Goal: Transaction & Acquisition: Subscribe to service/newsletter

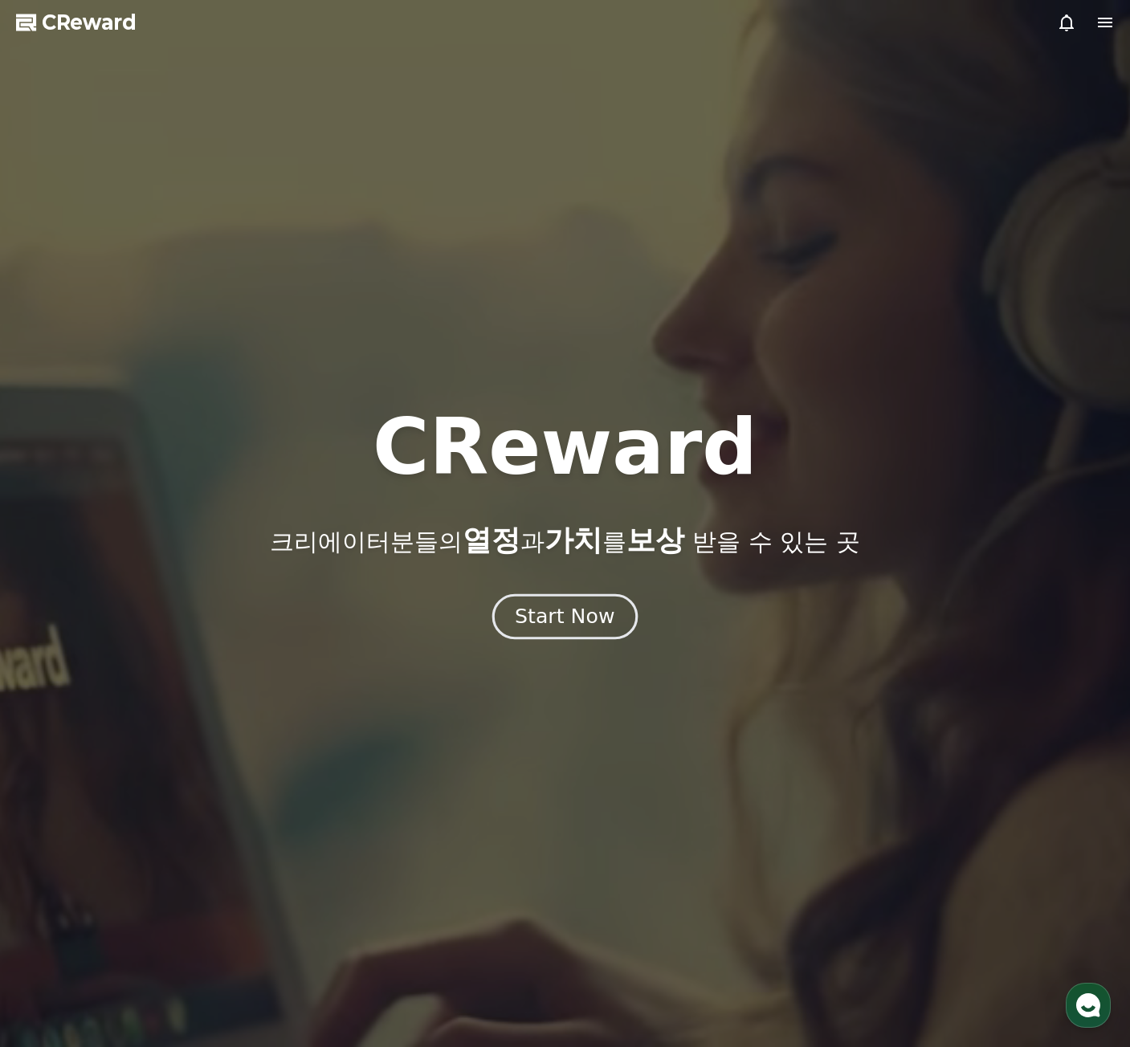
click at [560, 615] on div "Start Now" at bounding box center [565, 616] width 100 height 27
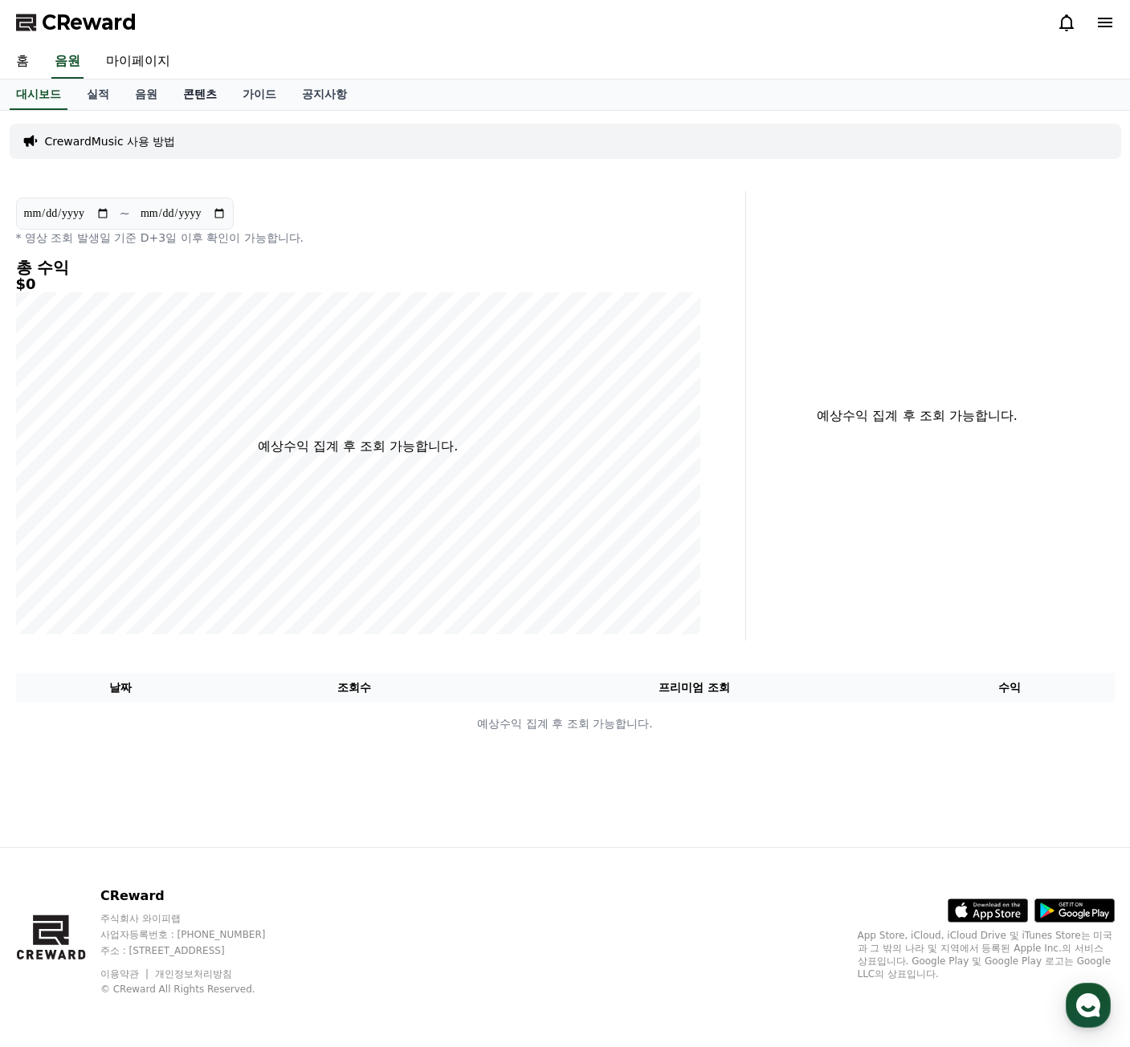
click at [202, 103] on link "콘텐츠" at bounding box center [199, 94] width 59 height 31
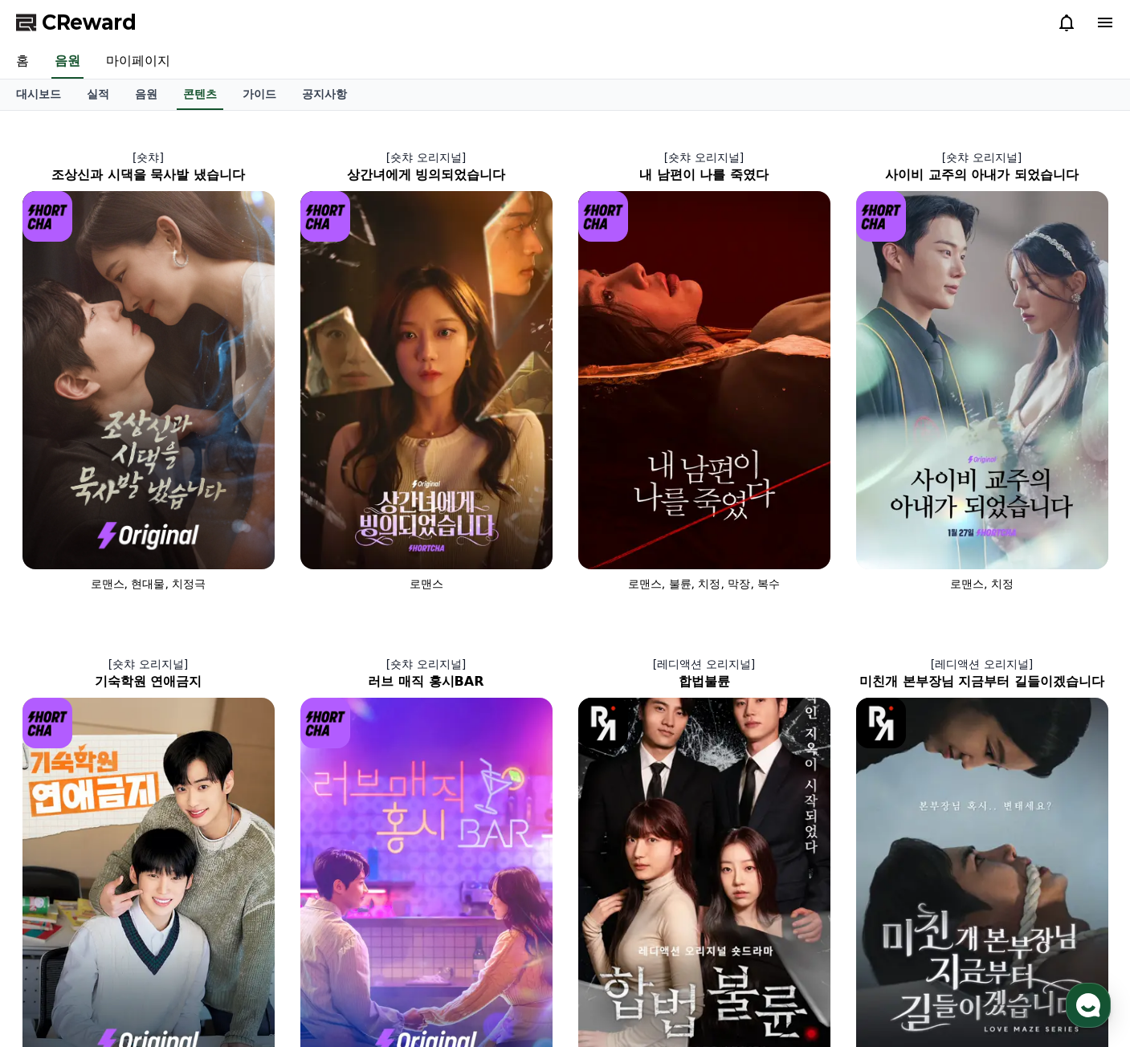
click at [1106, 23] on icon at bounding box center [1105, 23] width 14 height 10
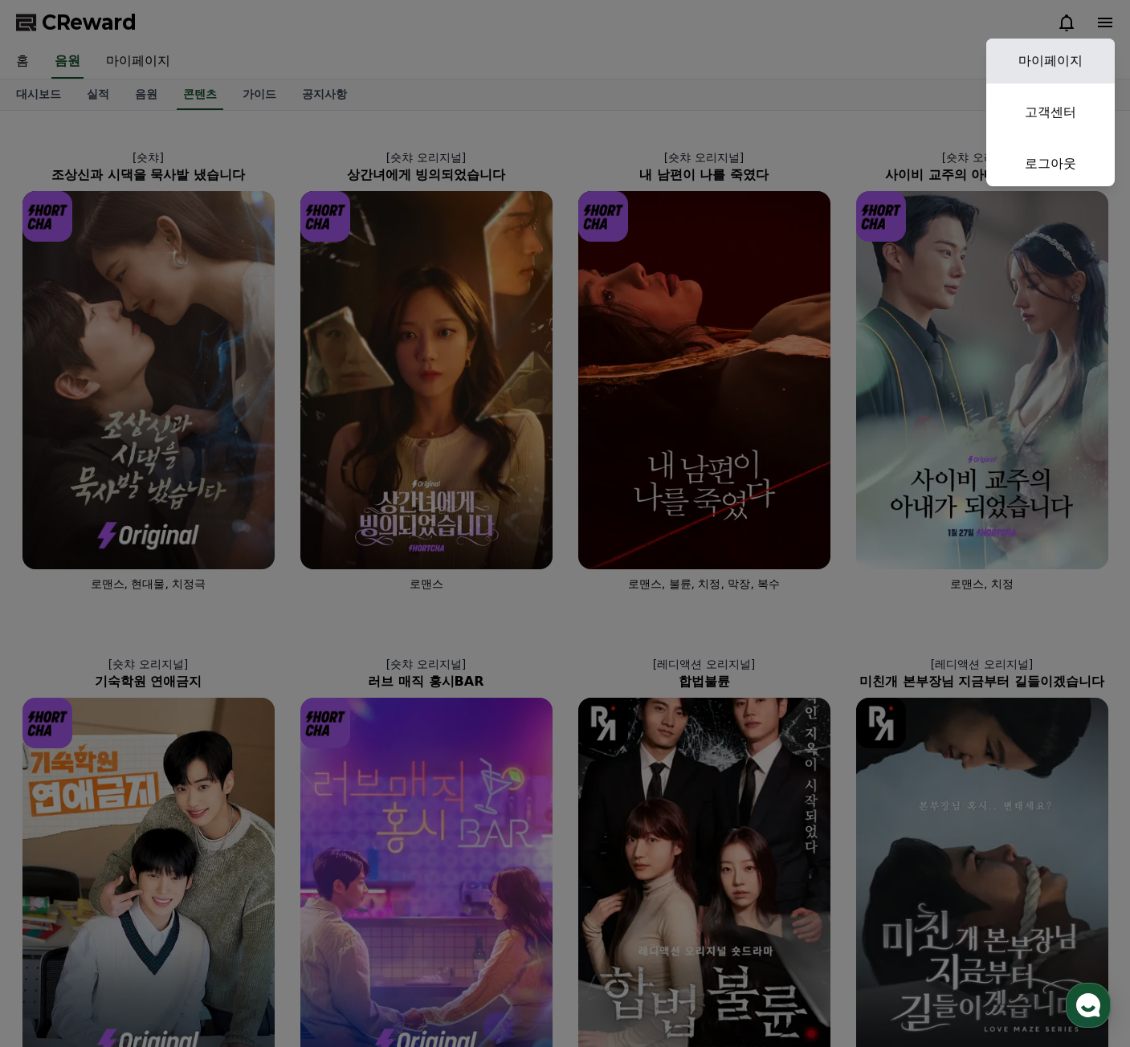
click at [1056, 55] on link "마이페이지" at bounding box center [1050, 61] width 128 height 45
select select "**********"
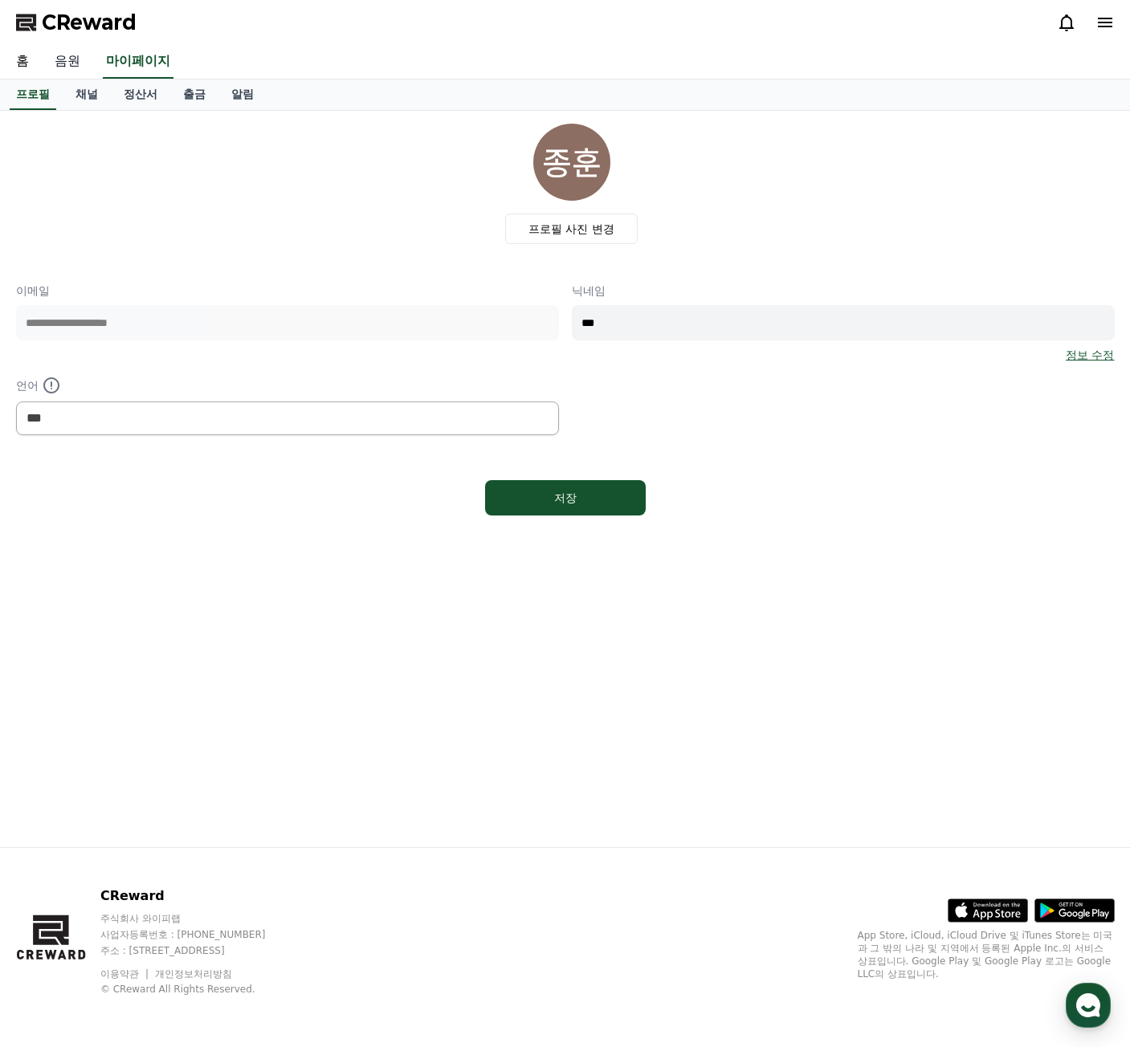
click at [61, 62] on link "음원" at bounding box center [67, 62] width 51 height 34
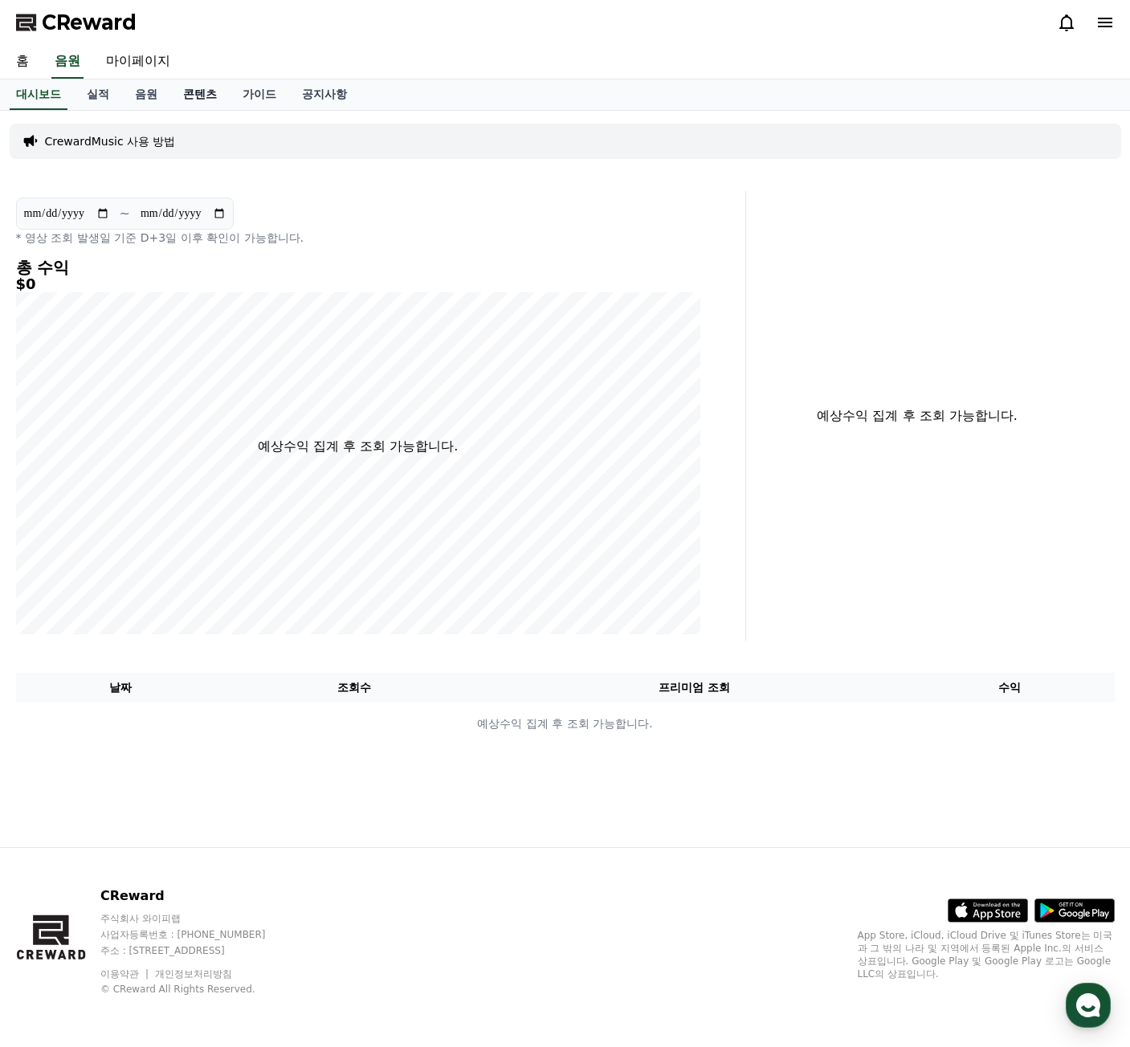
click at [187, 92] on link "콘텐츠" at bounding box center [199, 94] width 59 height 31
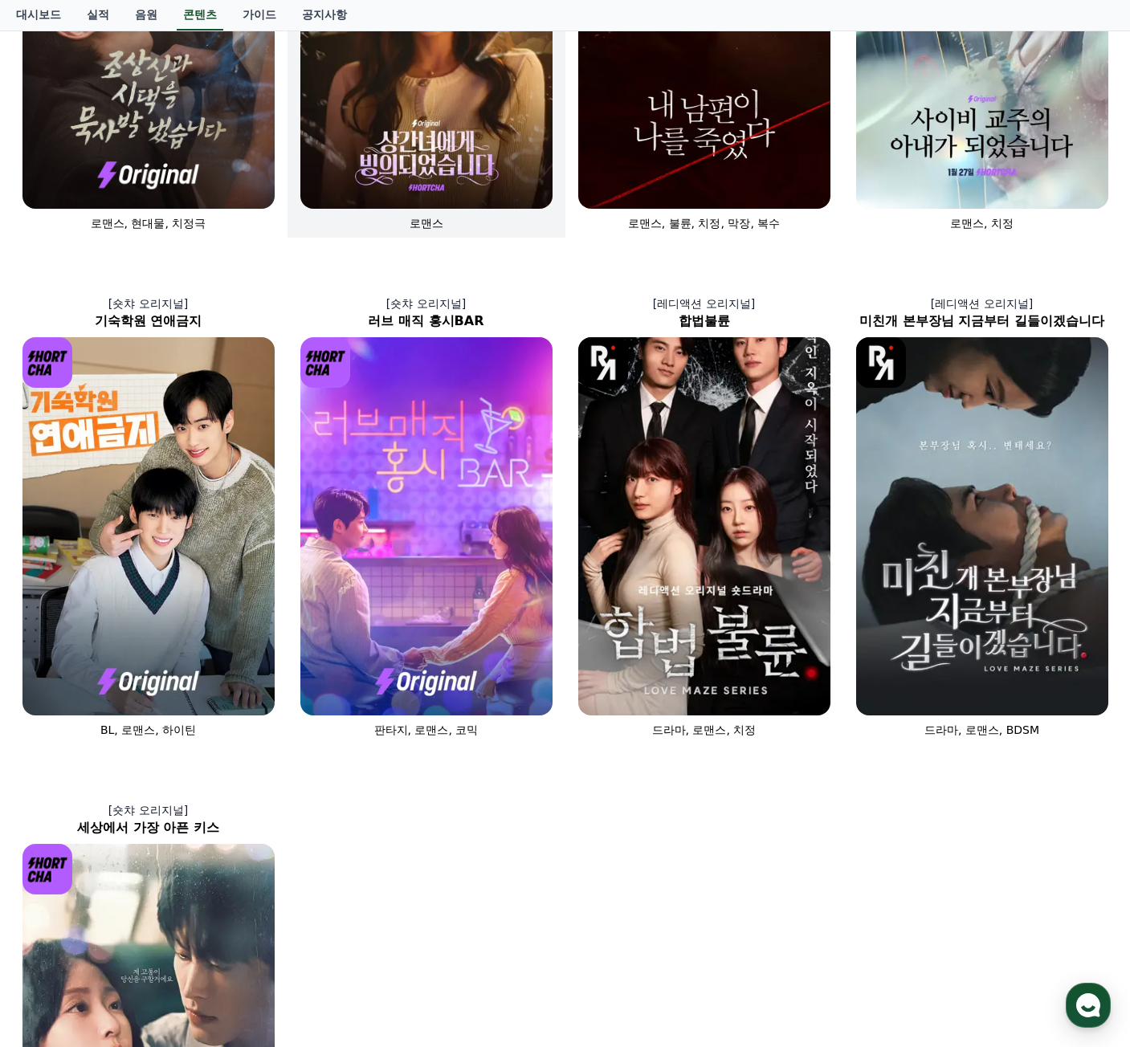
scroll to position [482, 0]
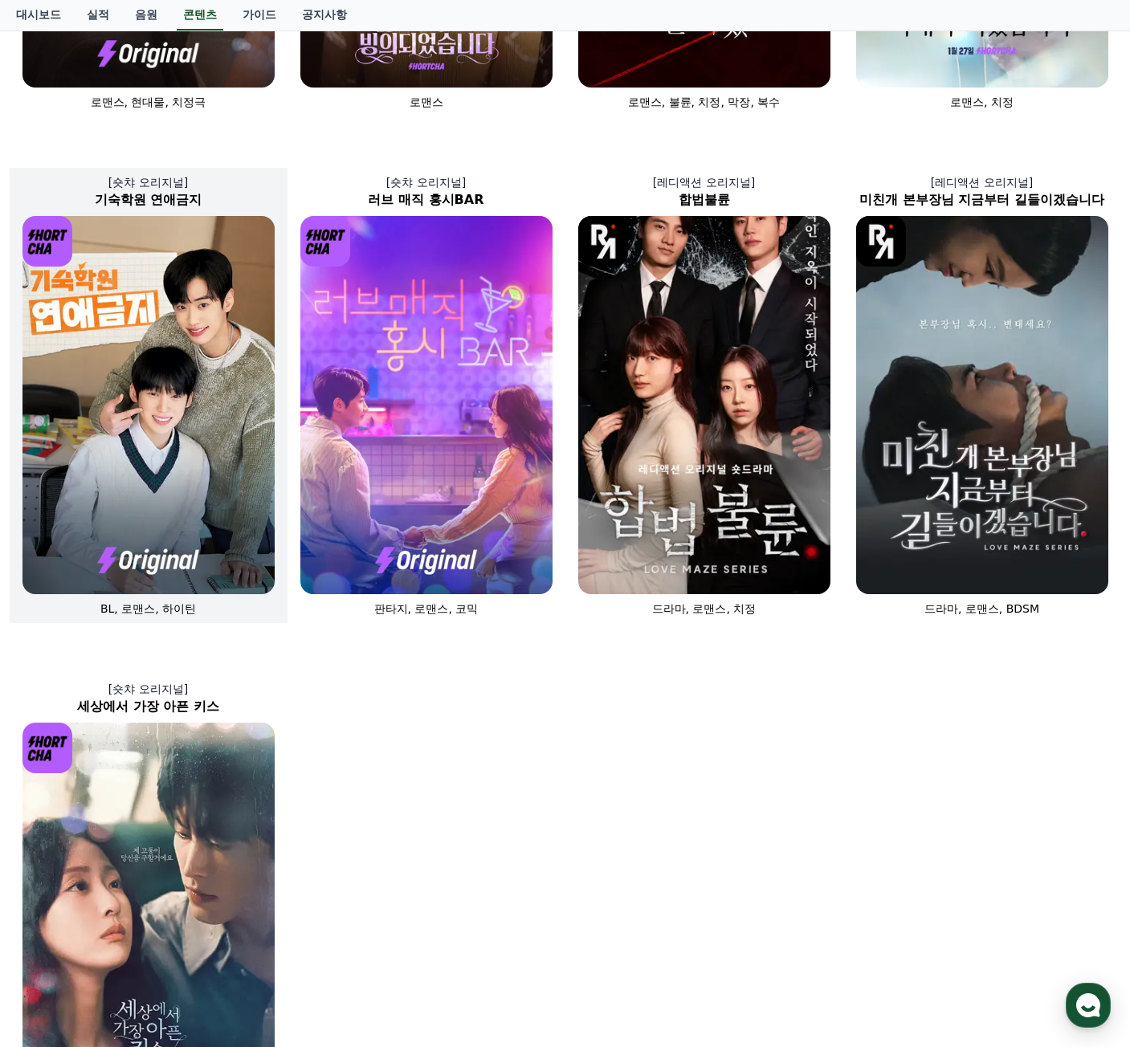
click at [170, 387] on img at bounding box center [148, 405] width 252 height 378
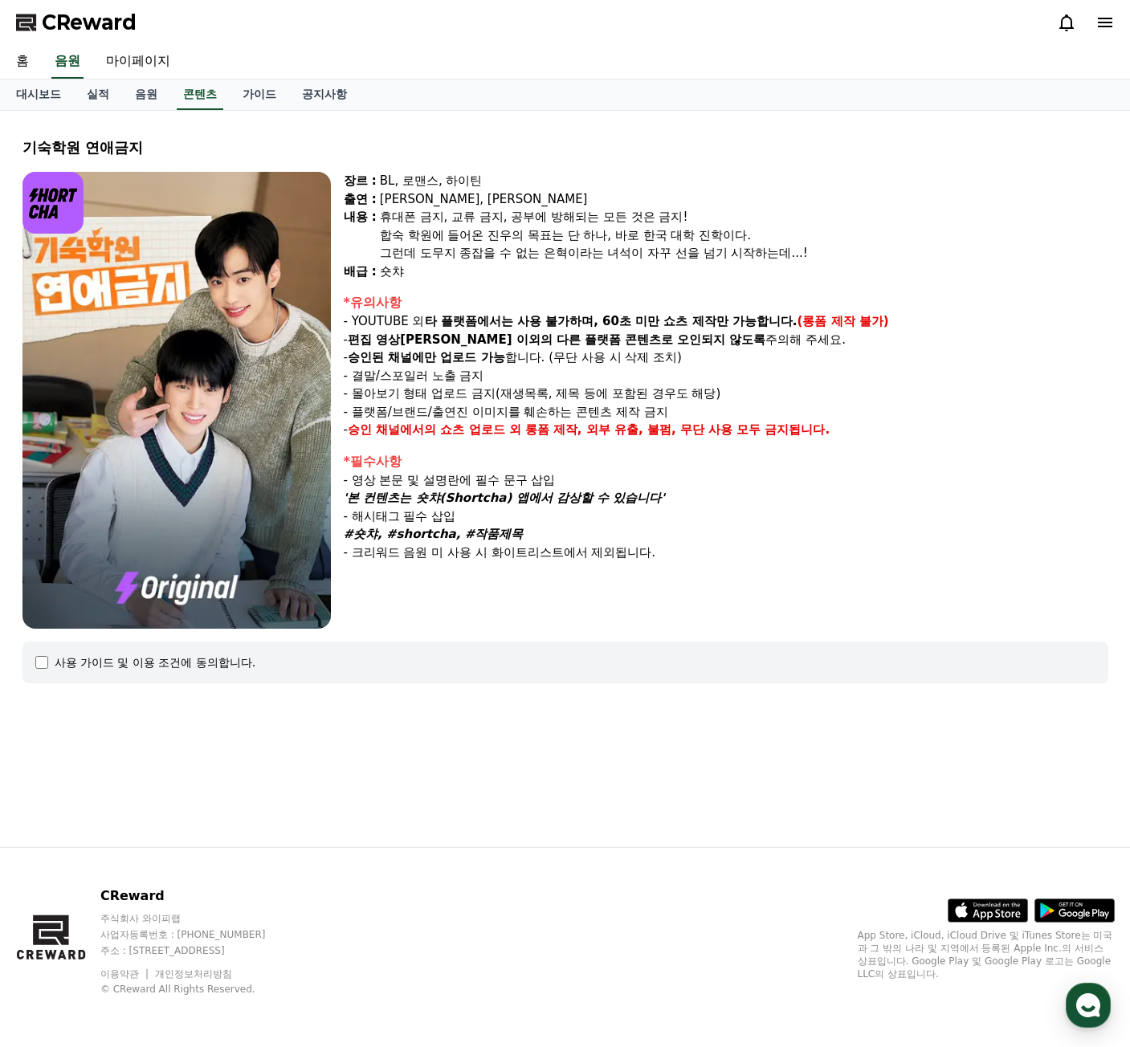
click at [99, 667] on div "사용 가이드 및 이용 조건에 동의합니다." at bounding box center [156, 662] width 202 height 16
click at [50, 662] on div "사용 가이드 및 이용 조건에 동의합니다." at bounding box center [565, 662] width 1060 height 16
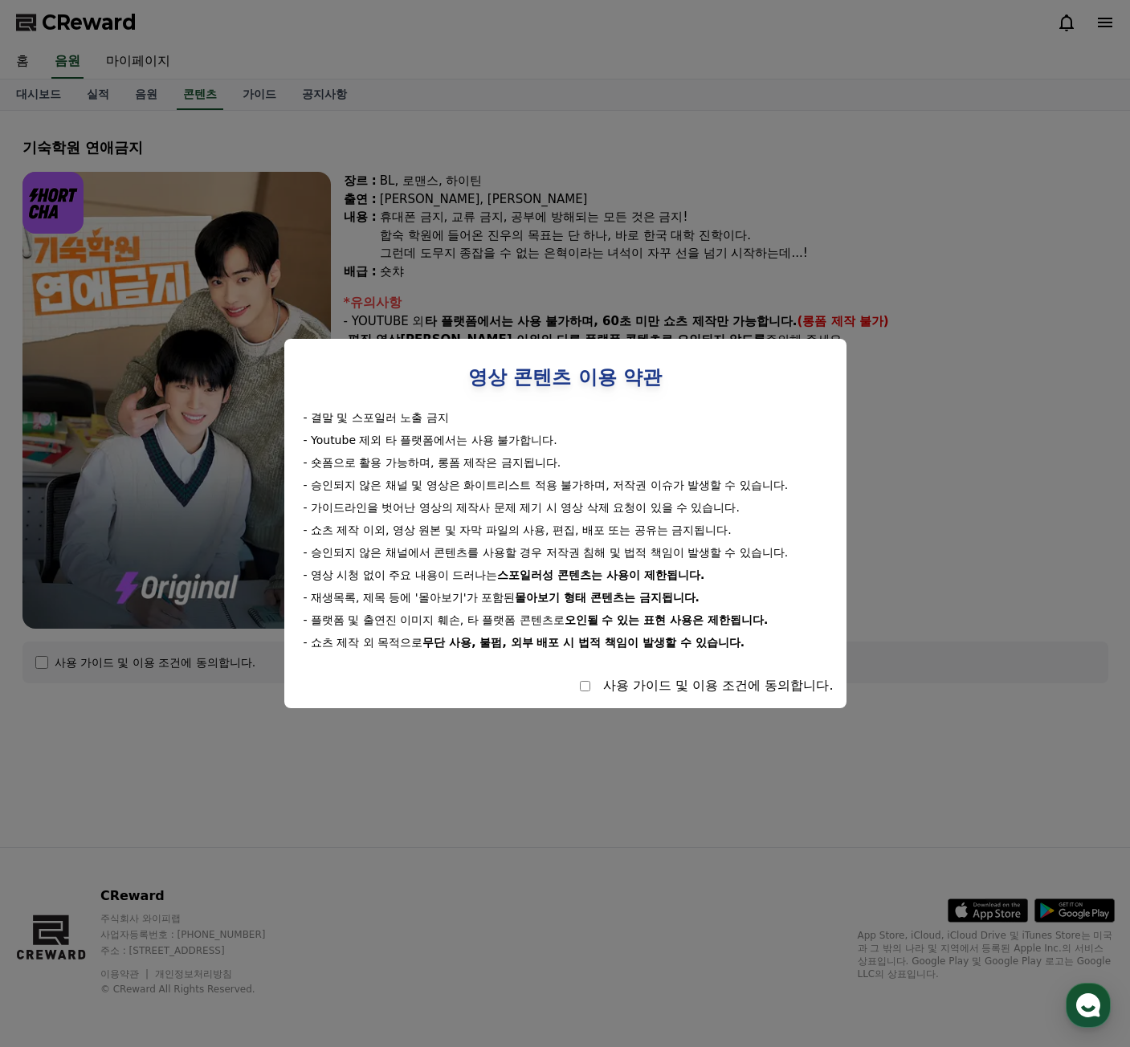
select select
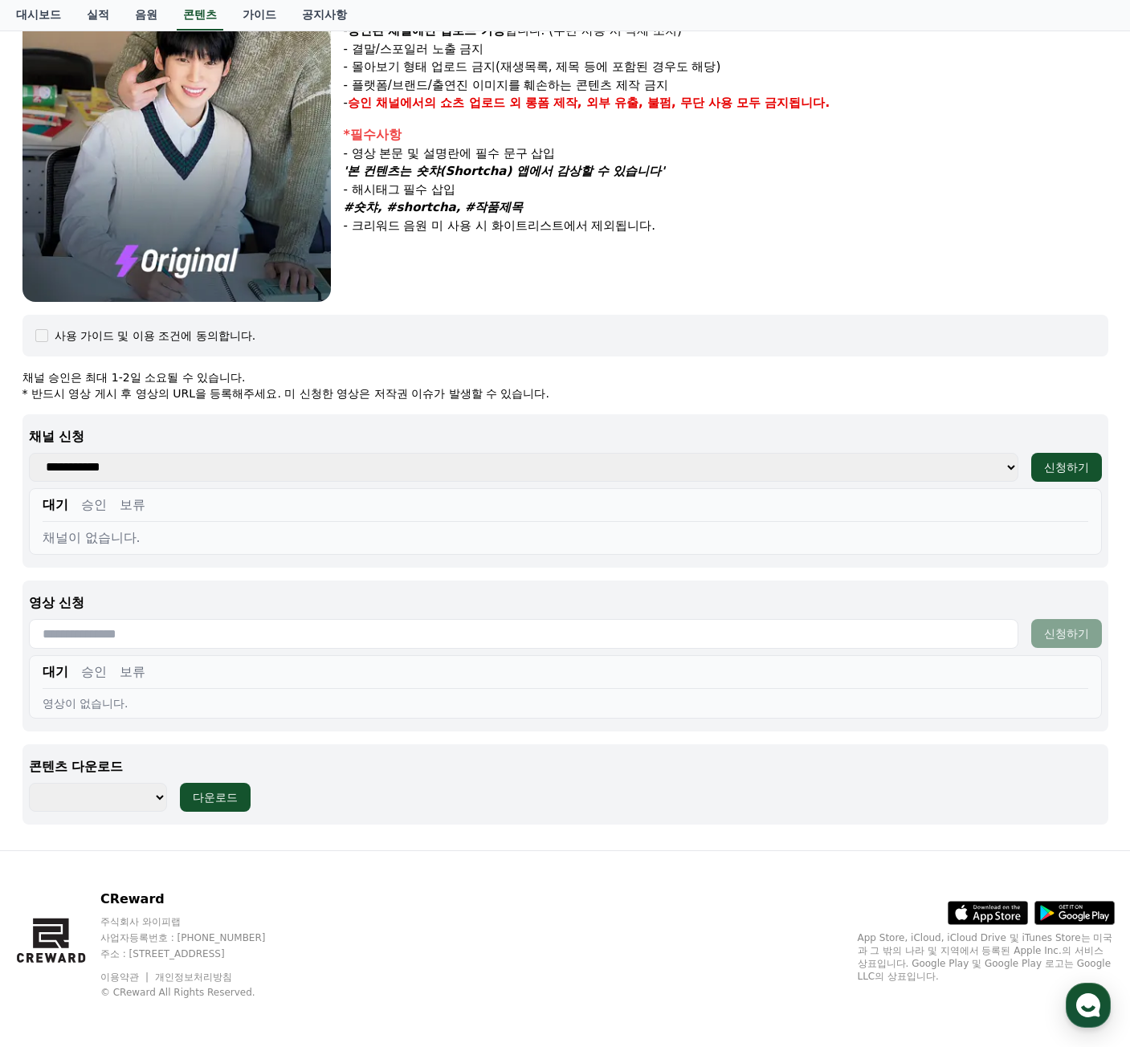
scroll to position [330, 0]
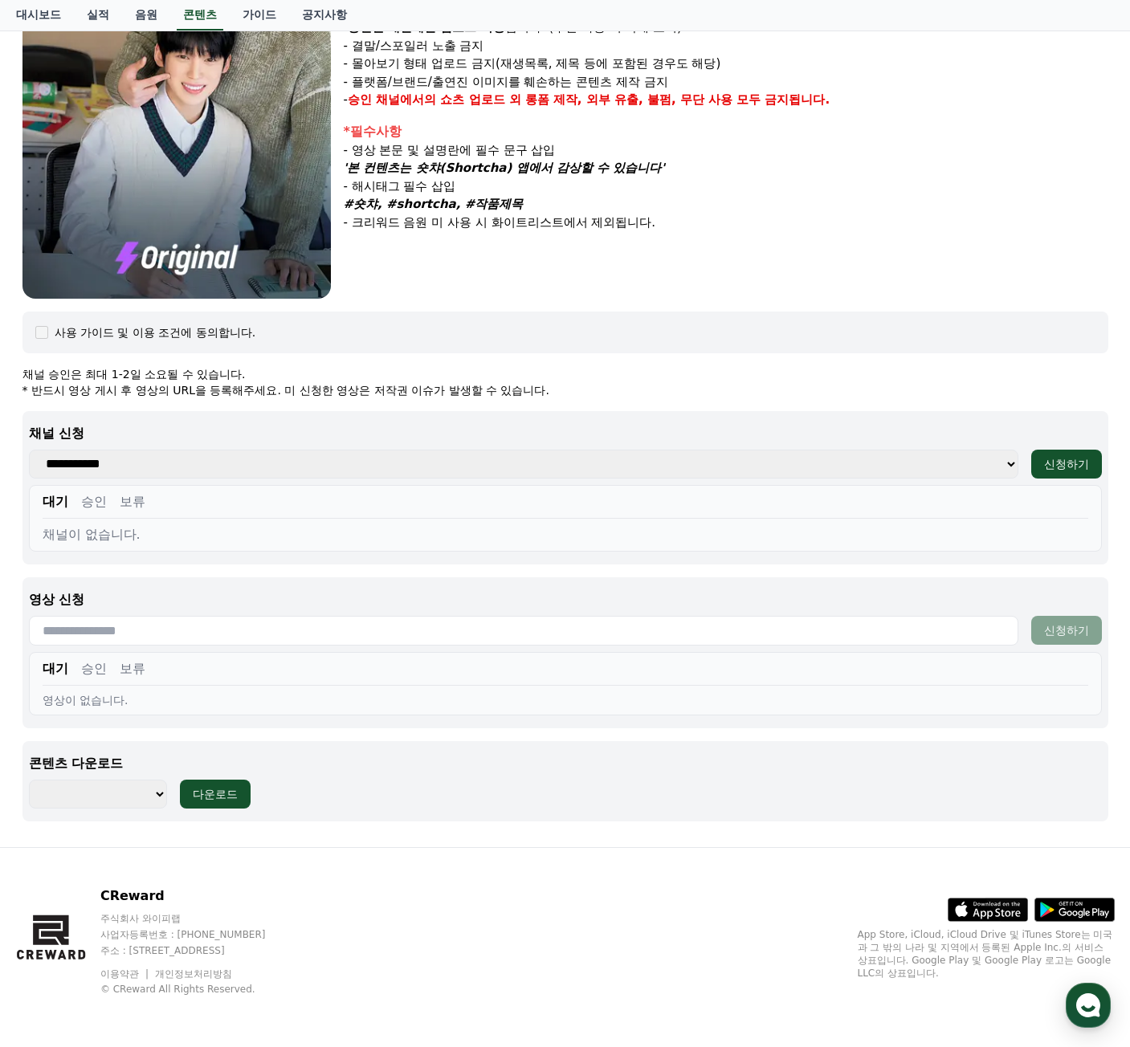
click at [110, 466] on select "**********" at bounding box center [523, 464] width 989 height 29
click at [950, 463] on select "**********" at bounding box center [523, 464] width 989 height 29
click at [880, 348] on div "사용 가이드 및 이용 조건에 동의합니다." at bounding box center [564, 333] width 1085 height 42
drag, startPoint x: 920, startPoint y: 255, endPoint x: 918, endPoint y: 283, distance: 27.3
click at [920, 255] on div "장르 : BL, 로맨스, [PERSON_NAME] 출연 : [PERSON_NAME], [PERSON_NAME] [PERSON_NAME] : 휴…" at bounding box center [726, 70] width 764 height 457
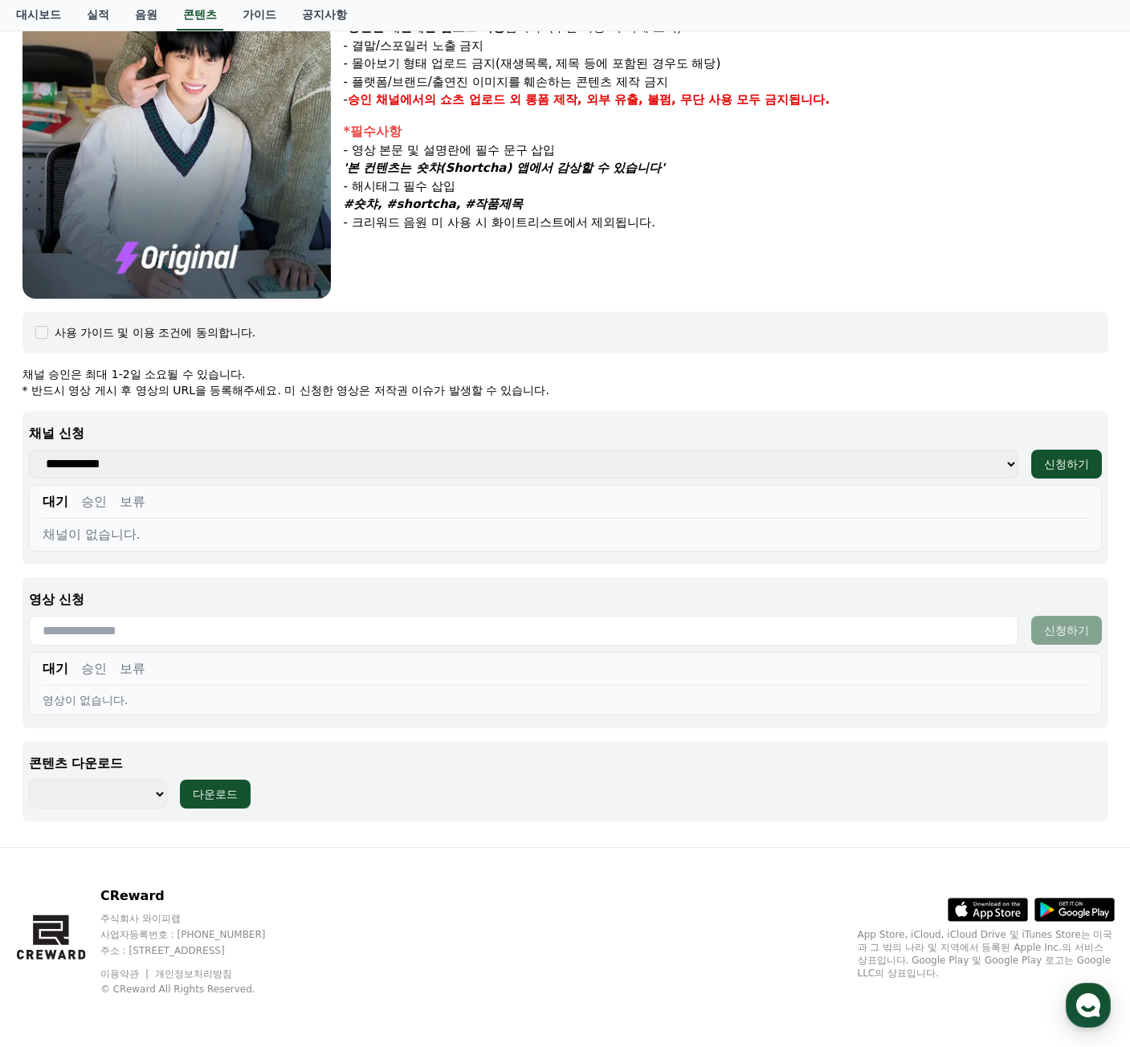
click at [977, 476] on select "**********" at bounding box center [523, 464] width 989 height 29
click at [896, 431] on p "채널 신청" at bounding box center [565, 433] width 1073 height 19
drag, startPoint x: 151, startPoint y: 11, endPoint x: 141, endPoint y: 18, distance: 12.0
click at [151, 11] on link "음원" at bounding box center [146, 15] width 48 height 31
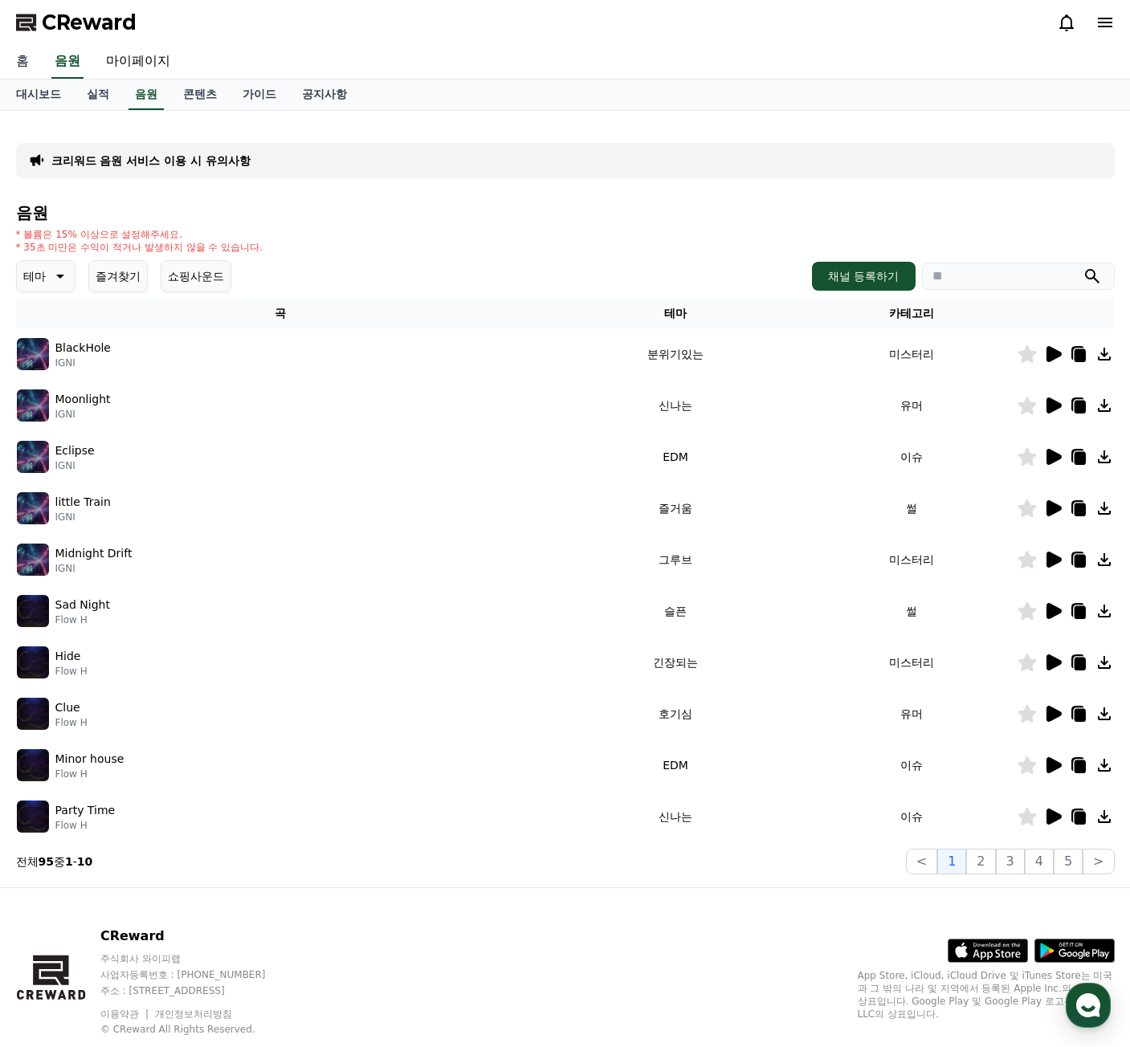
click at [24, 63] on link "홈" at bounding box center [22, 62] width 39 height 34
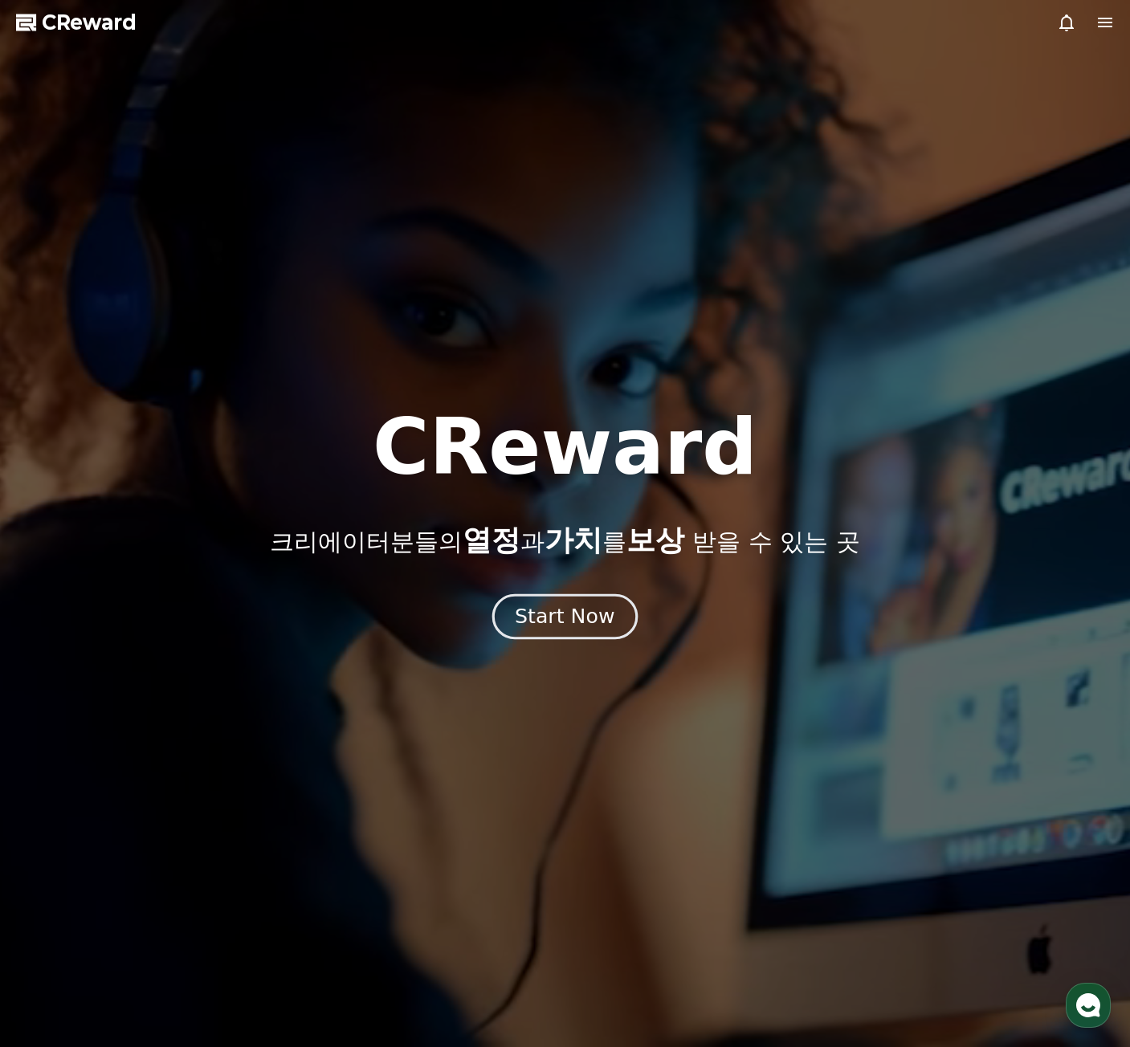
click at [540, 630] on button "Start Now" at bounding box center [564, 617] width 145 height 46
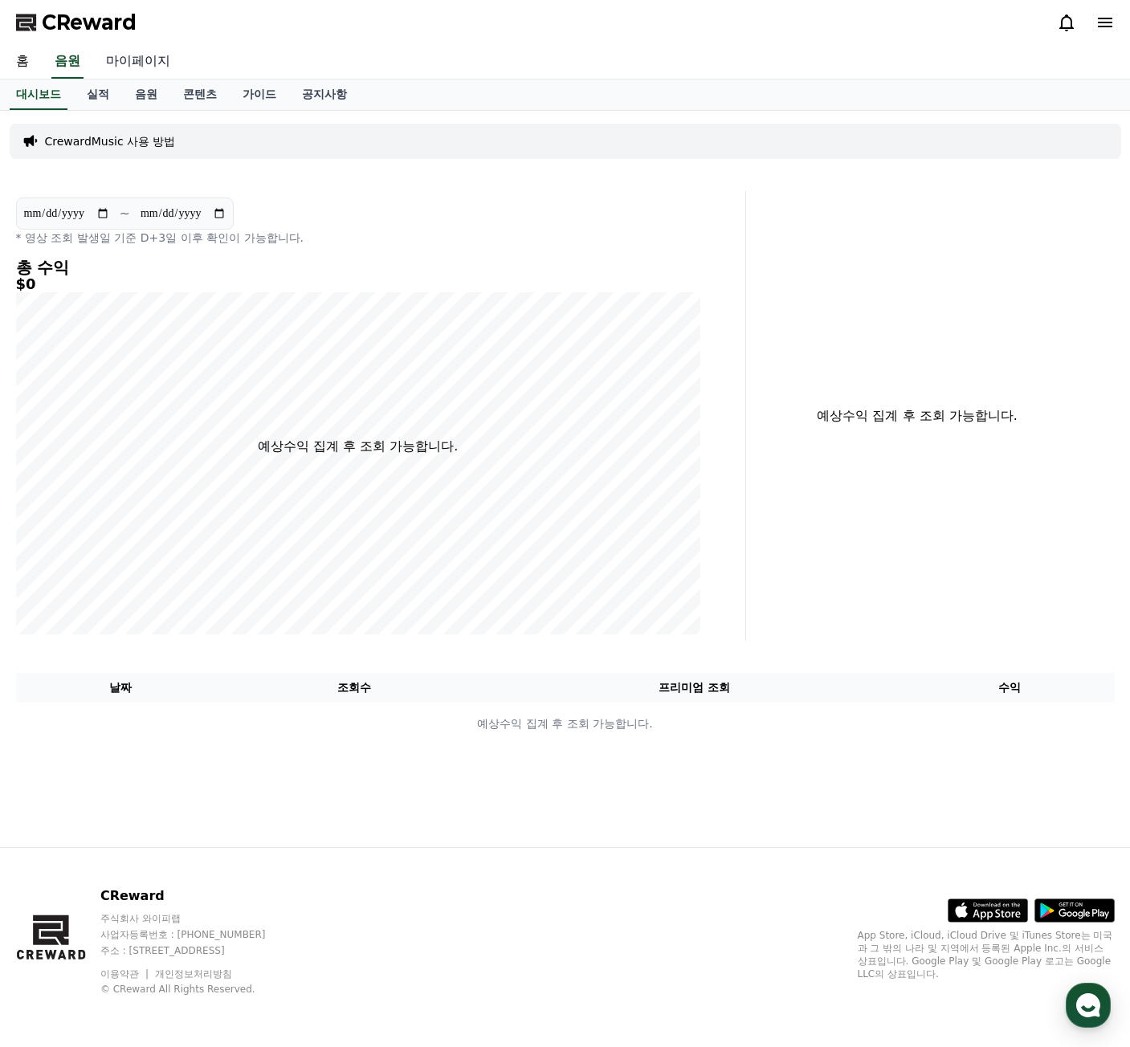
click at [127, 56] on link "마이페이지" at bounding box center [138, 62] width 90 height 34
select select "**********"
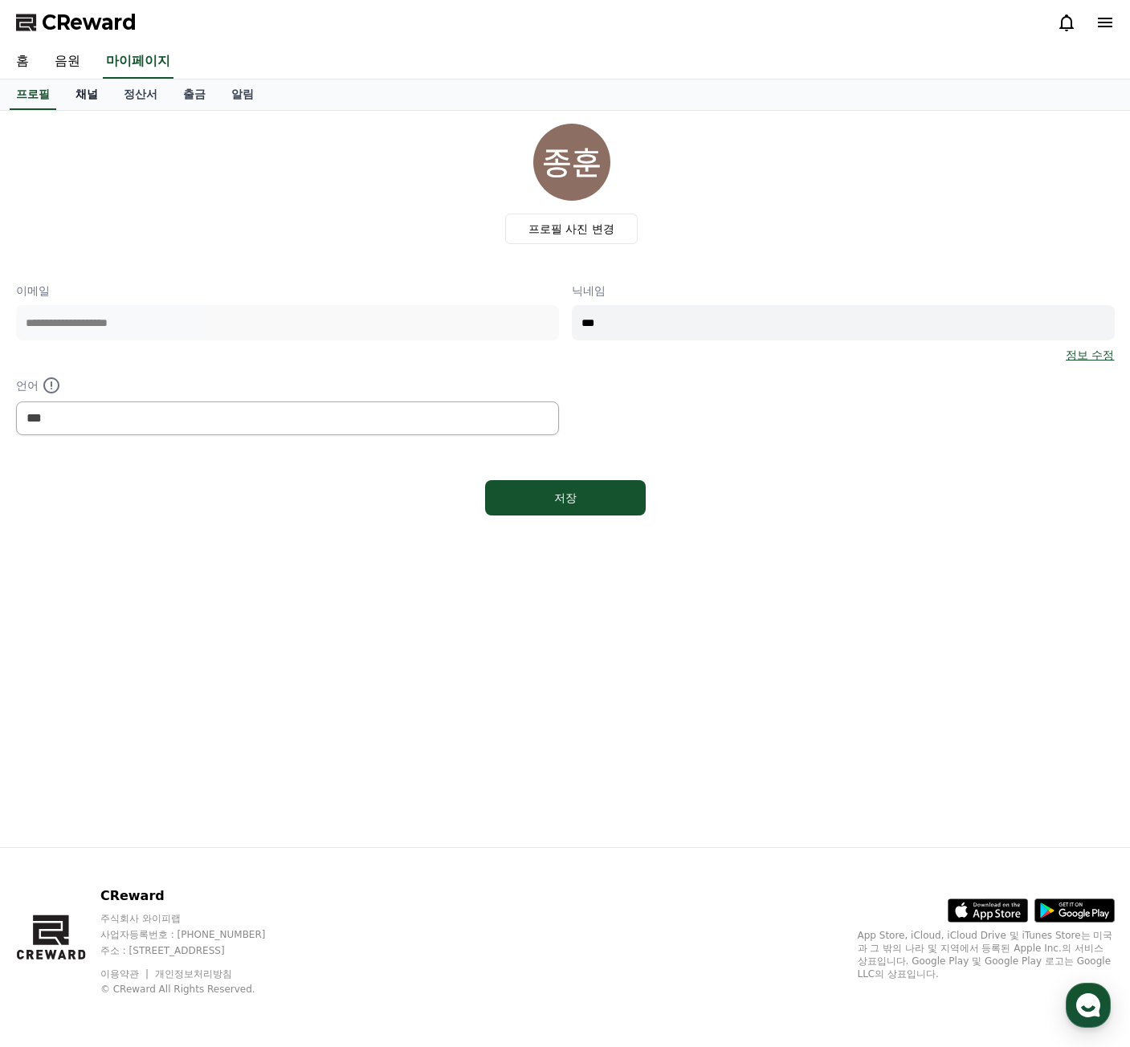
click at [83, 95] on link "채널" at bounding box center [87, 94] width 48 height 31
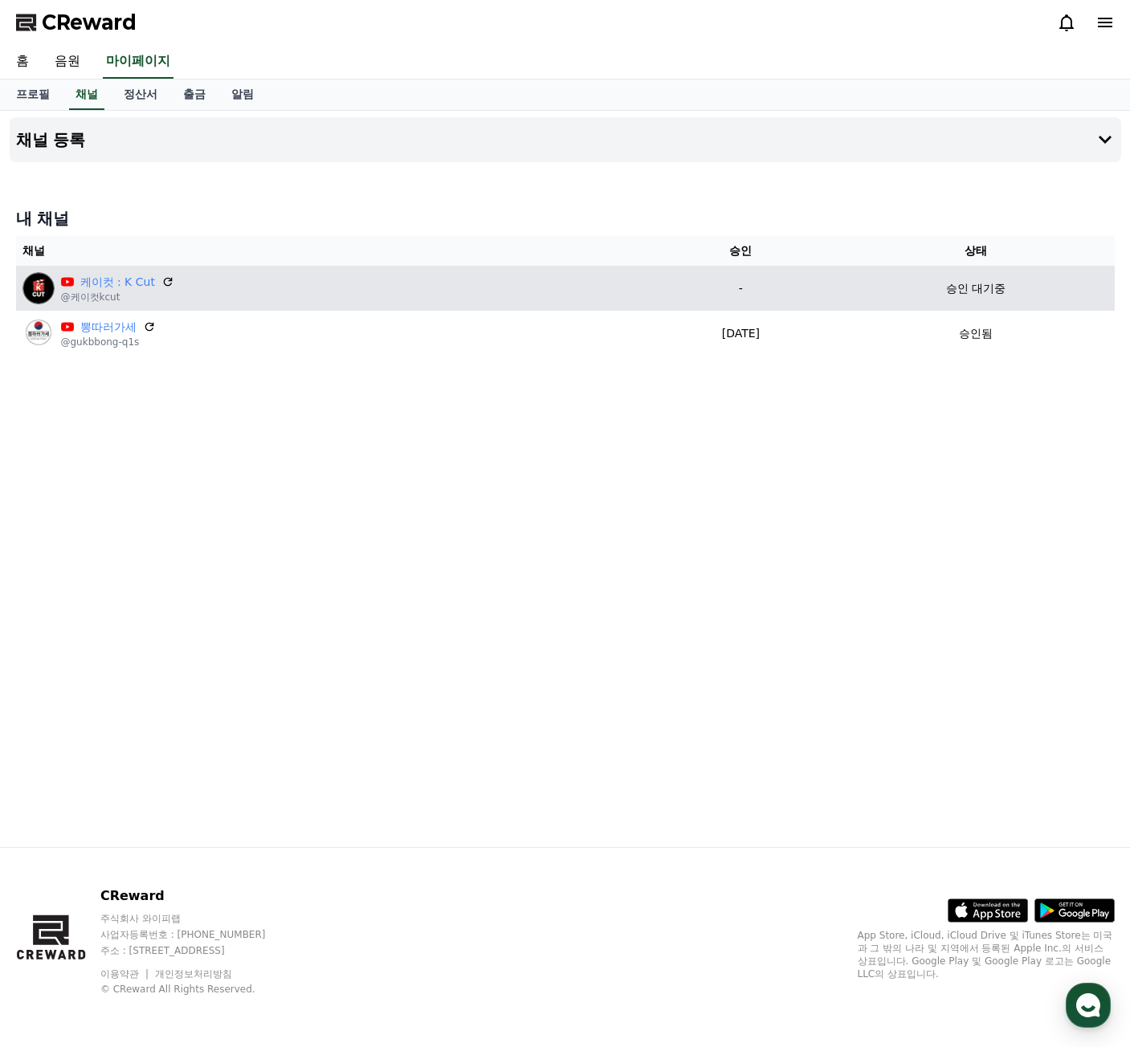
click at [979, 285] on p "승인 대기중" at bounding box center [975, 288] width 59 height 17
click at [169, 282] on icon at bounding box center [168, 282] width 14 height 14
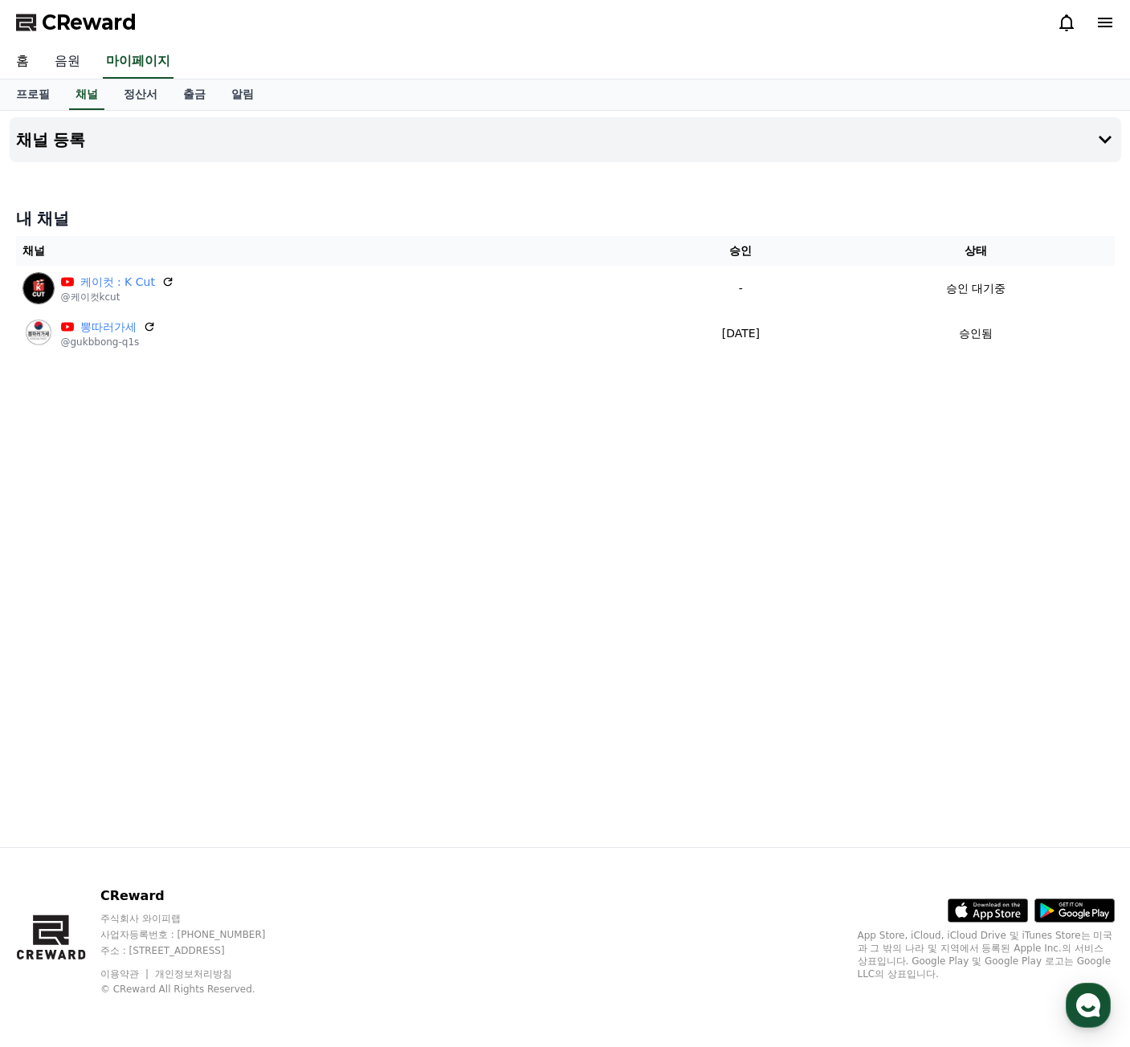
click at [71, 60] on link "음원" at bounding box center [67, 62] width 51 height 34
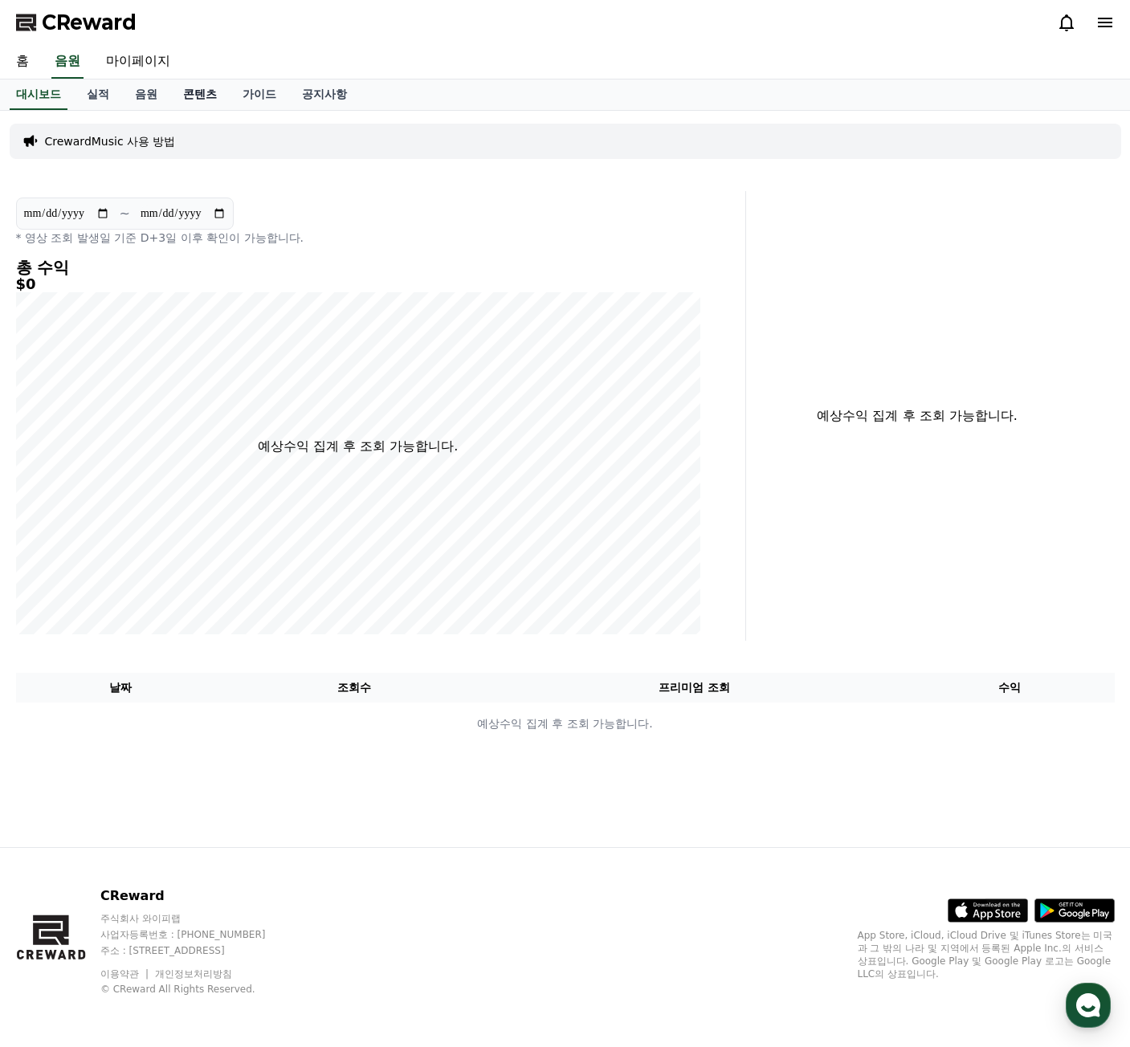
click at [201, 92] on link "콘텐츠" at bounding box center [199, 94] width 59 height 31
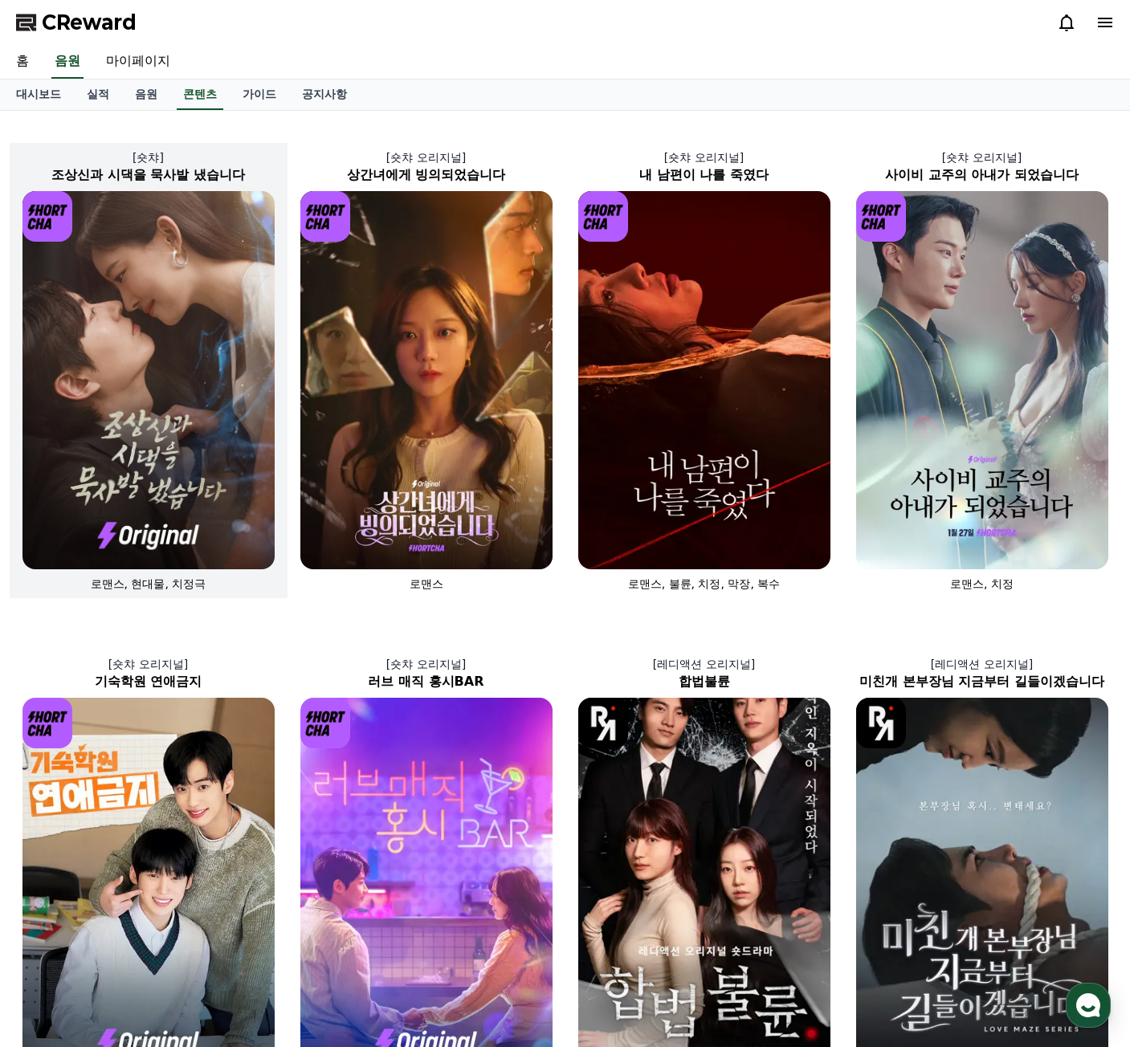
click at [169, 413] on img at bounding box center [148, 380] width 252 height 378
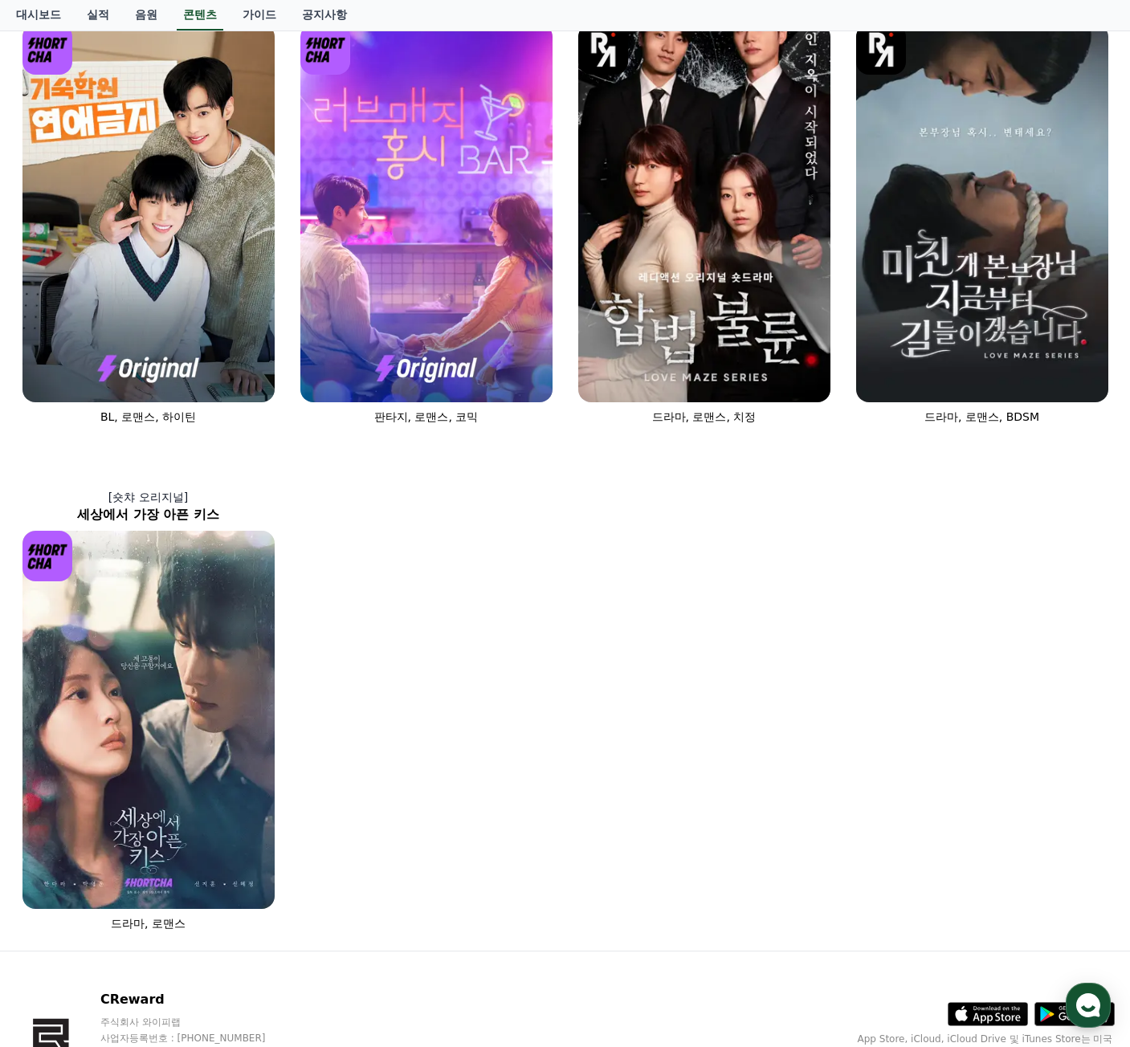
scroll to position [723, 0]
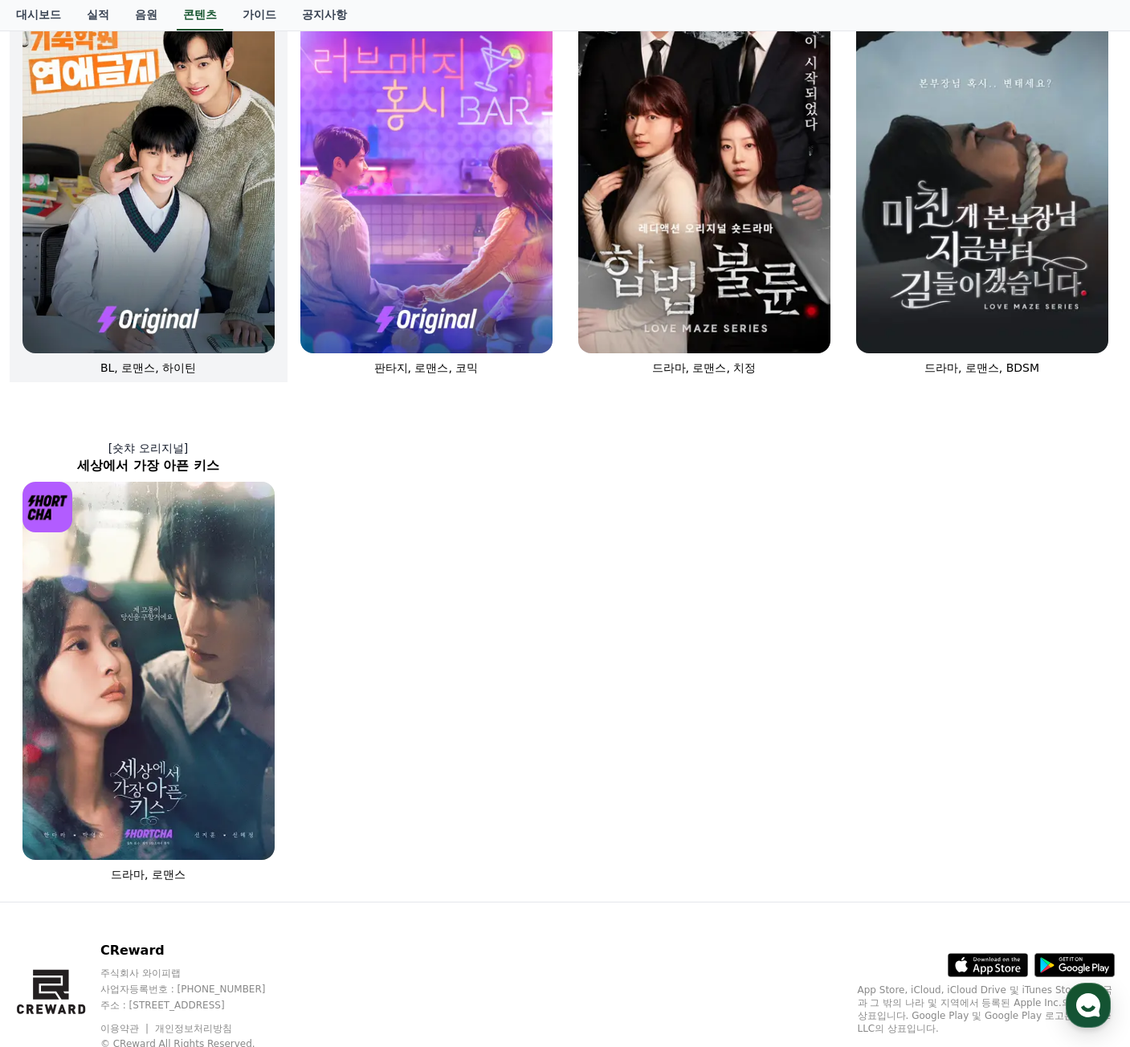
click at [173, 163] on img at bounding box center [148, 164] width 252 height 378
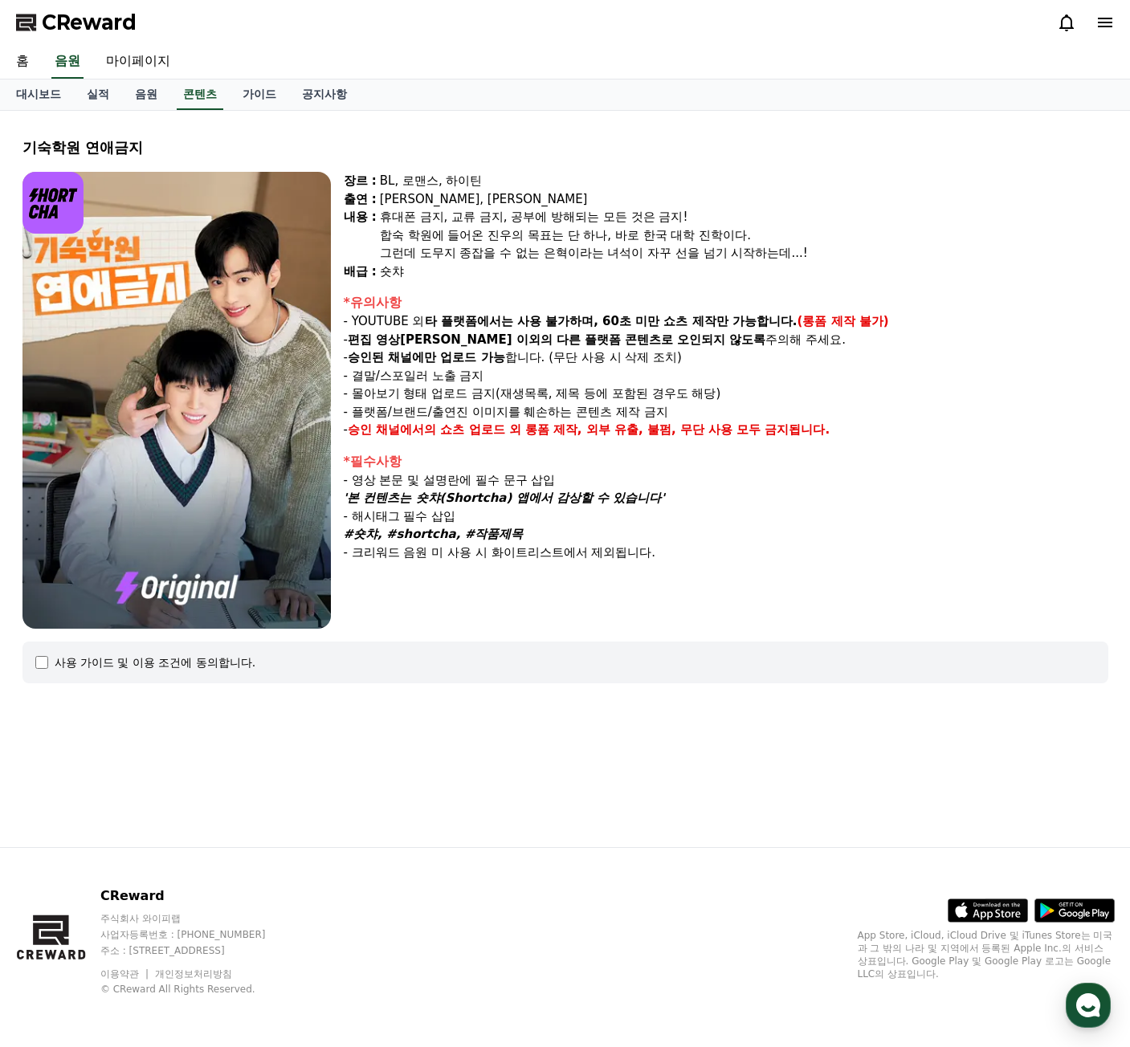
click at [142, 656] on div "사용 가이드 및 이용 조건에 동의합니다." at bounding box center [156, 662] width 202 height 16
click at [151, 660] on div "사용 가이드 및 이용 조건에 동의합니다." at bounding box center [156, 662] width 202 height 16
click at [155, 665] on div "사용 가이드 및 이용 조건에 동의합니다." at bounding box center [156, 662] width 202 height 16
click at [56, 662] on div "사용 가이드 및 이용 조건에 동의합니다." at bounding box center [156, 662] width 202 height 16
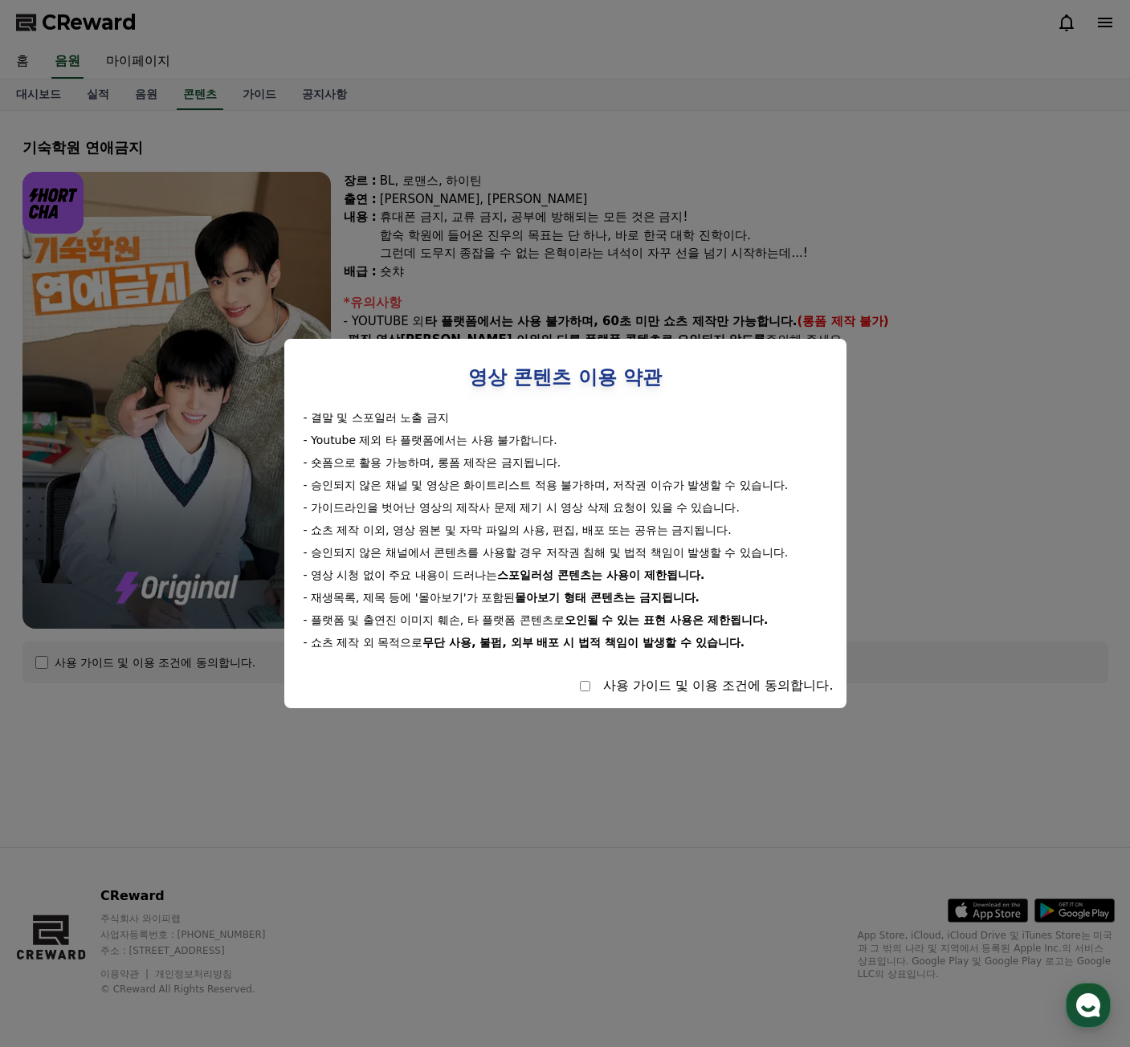
click at [583, 692] on div "사용 가이드 및 이용 조건에 동의합니다." at bounding box center [565, 685] width 536 height 19
select select
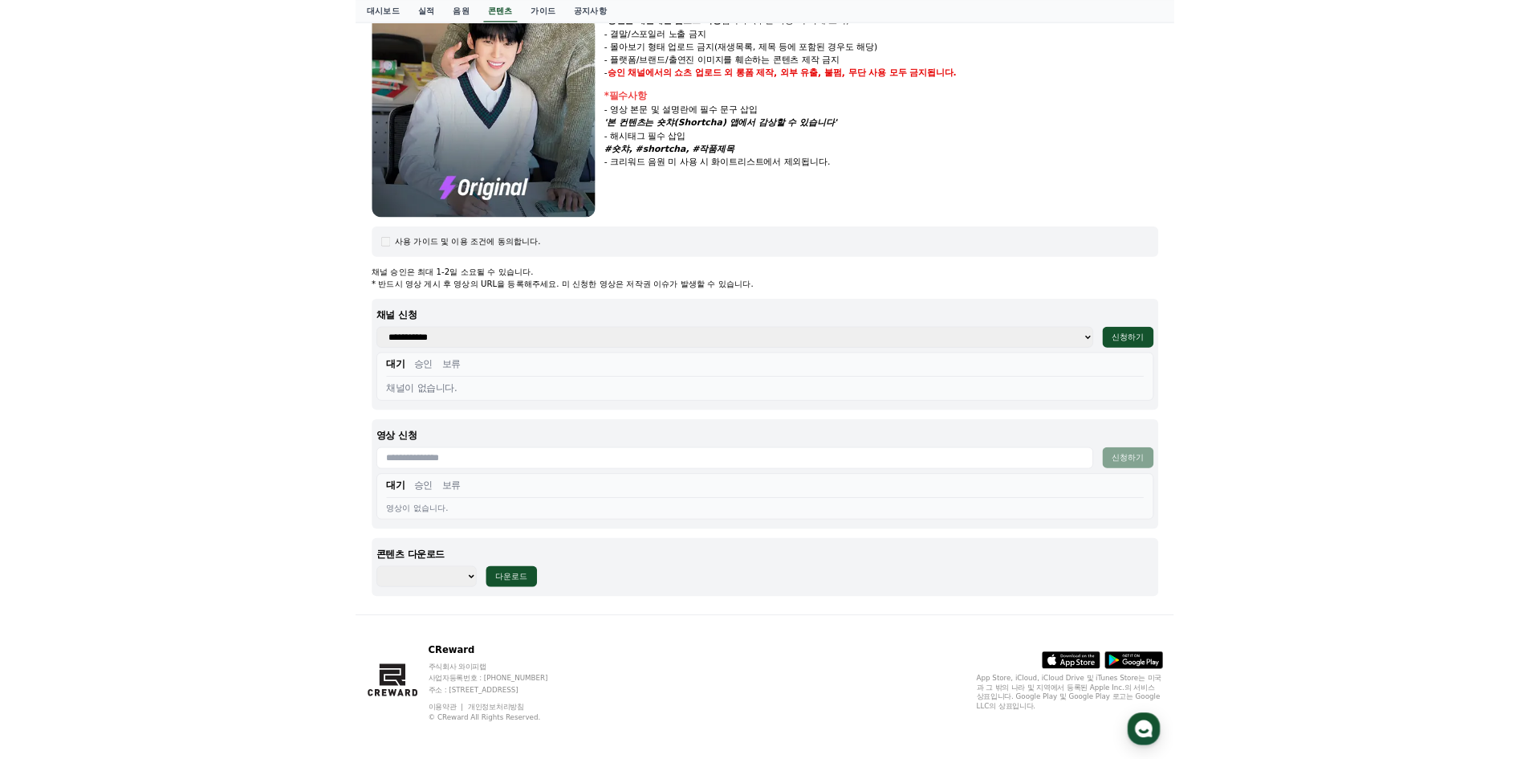
scroll to position [330, 0]
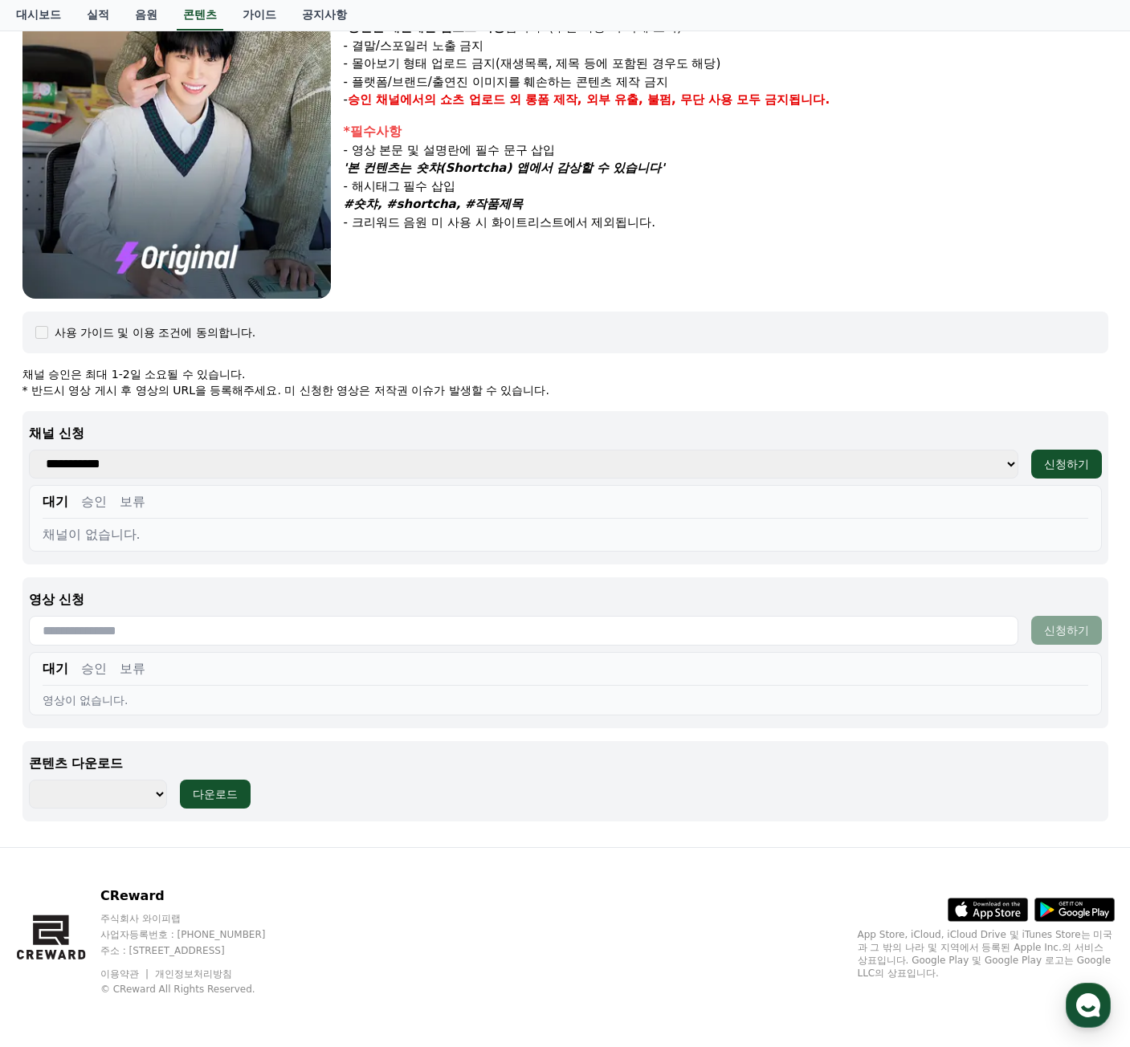
click at [530, 459] on select "**********" at bounding box center [523, 464] width 989 height 29
select select "**********"
click at [29, 450] on select "**********" at bounding box center [523, 464] width 989 height 29
